Goal: Information Seeking & Learning: Find specific page/section

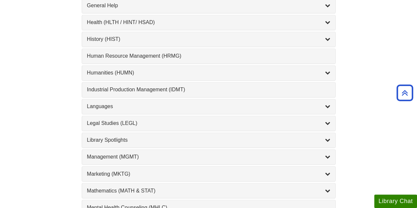
scroll to position [527, 0]
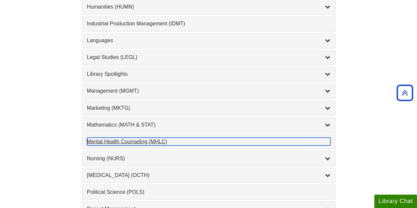
click at [122, 137] on div "Mental Health Counseling (MHLC) , 1 guides" at bounding box center [208, 141] width 243 height 8
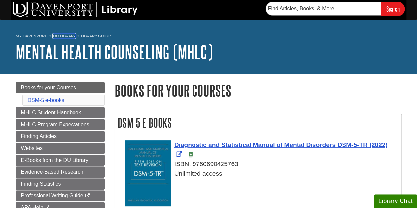
click at [69, 35] on link "DU Library" at bounding box center [64, 36] width 23 height 5
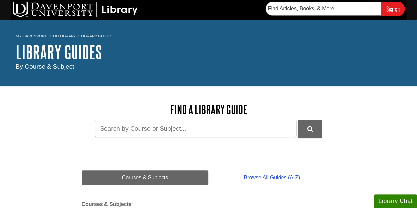
scroll to position [99, 0]
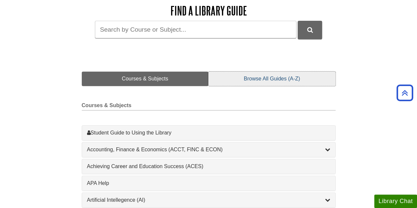
click at [268, 75] on link "Browse All Guides (A-Z)" at bounding box center [271, 79] width 127 height 15
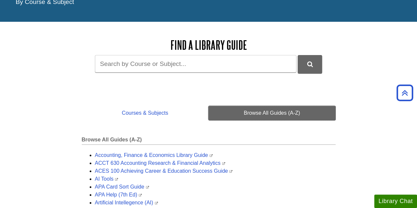
scroll to position [0, 0]
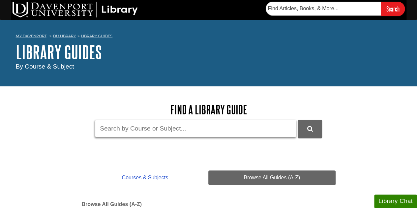
click at [154, 130] on input "Guide Search Terms" at bounding box center [195, 128] width 201 height 17
type input "proquest"
click at [298, 120] on button "DU Library Guides Search" at bounding box center [310, 129] width 24 height 18
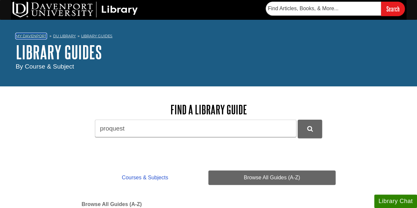
click at [36, 36] on link "My Davenport" at bounding box center [31, 36] width 31 height 6
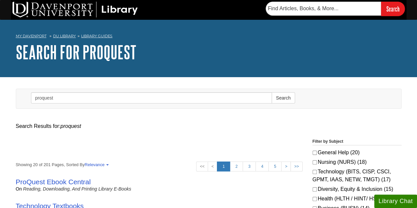
scroll to position [132, 0]
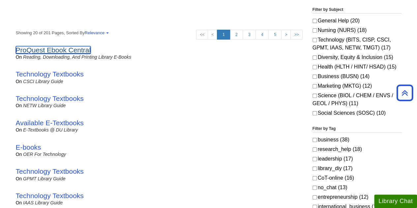
click at [48, 51] on link "ProQuest Ebook Central" at bounding box center [53, 50] width 75 height 8
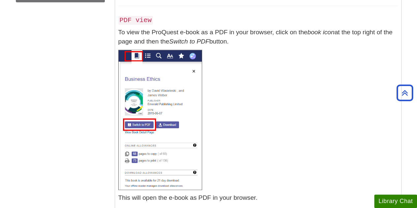
scroll to position [165, 0]
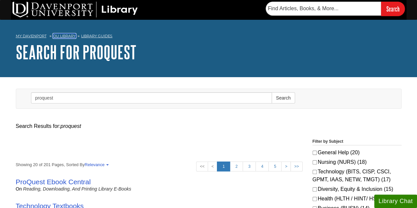
click at [65, 37] on link "DU Library" at bounding box center [64, 36] width 23 height 5
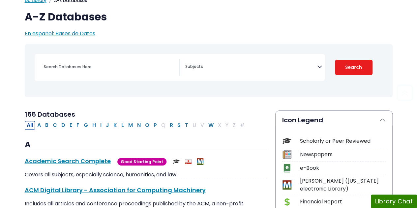
scroll to position [132, 0]
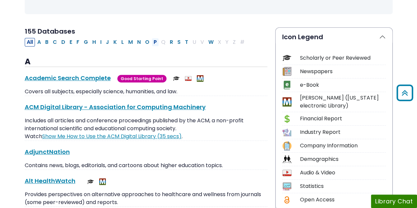
click at [152, 41] on button "P" at bounding box center [155, 42] width 7 height 9
select select "Database Subject Filter"
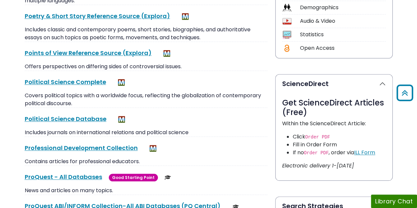
scroll to position [330, 0]
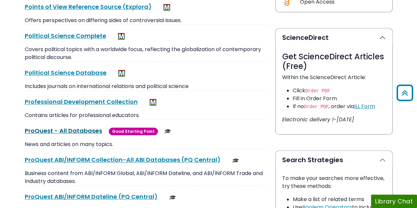
click at [76, 127] on link "ProQuest - All Databases This link opens in a new window" at bounding box center [63, 131] width 77 height 8
